Goal: Transaction & Acquisition: Purchase product/service

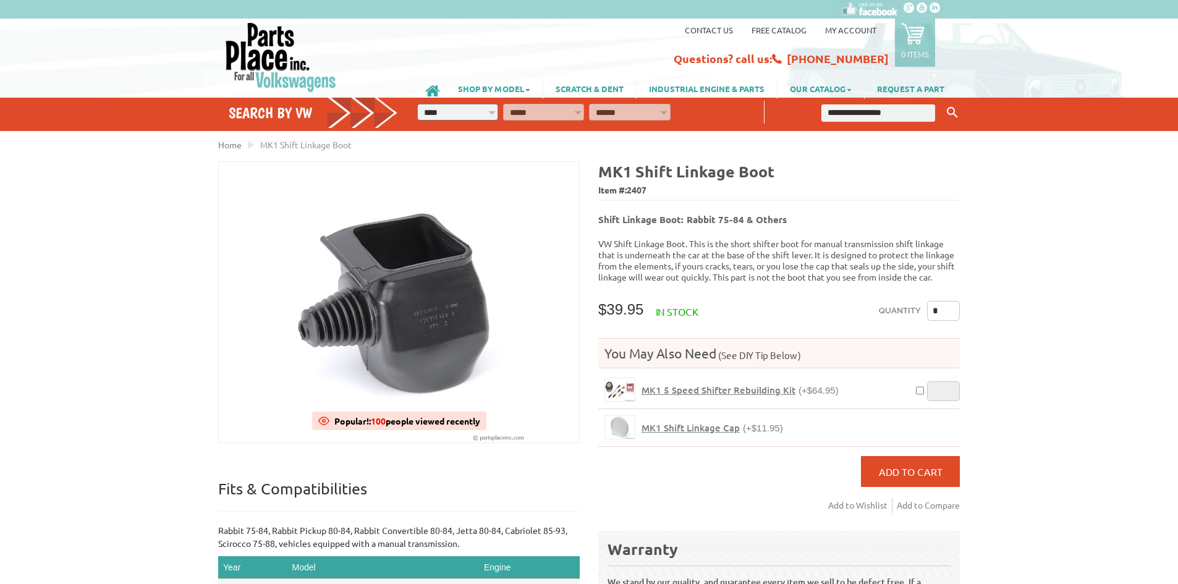
click at [688, 421] on span "MK1 Shift Linkage Cap" at bounding box center [690, 427] width 98 height 12
